Goal: Navigation & Orientation: Find specific page/section

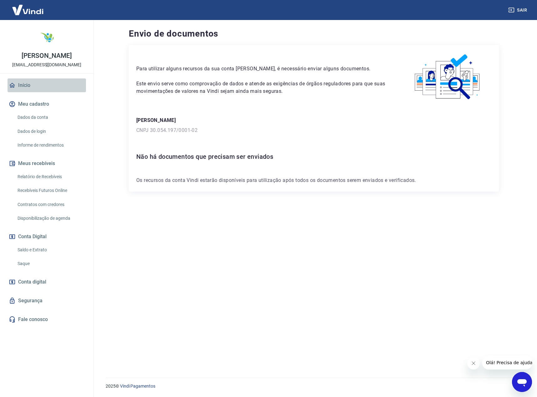
click at [35, 88] on link "Início" at bounding box center [47, 85] width 78 height 14
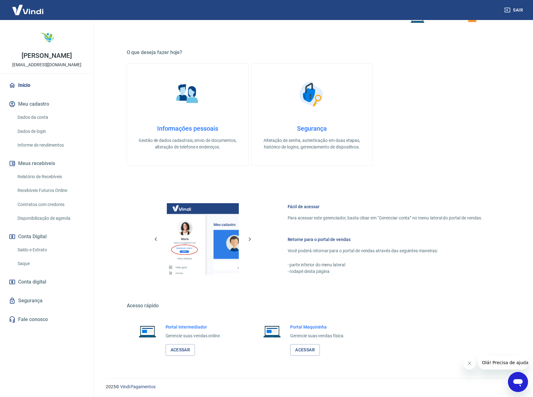
scroll to position [137, 0]
click at [179, 352] on link "Acessar" at bounding box center [180, 350] width 30 height 12
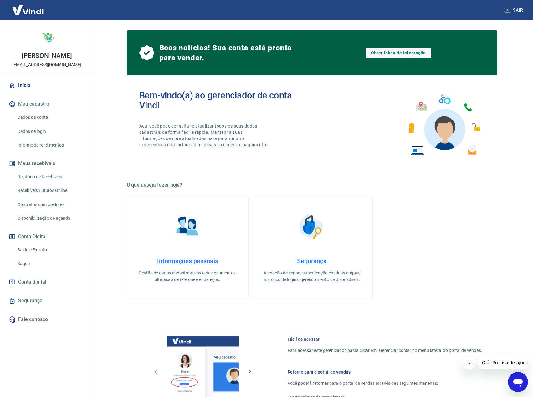
scroll to position [0, 0]
